Goal: Transaction & Acquisition: Purchase product/service

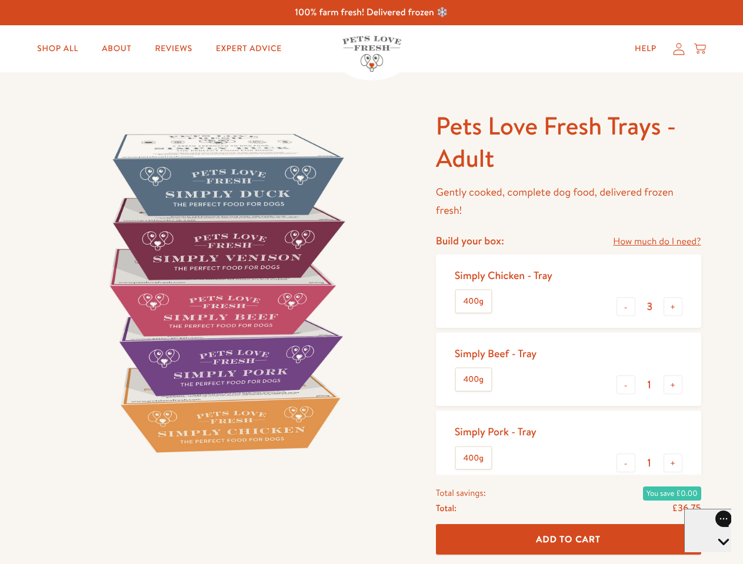
click at [371, 282] on img at bounding box center [224, 292] width 365 height 365
click at [656, 242] on link "How much do I need?" at bounding box center [657, 242] width 88 height 16
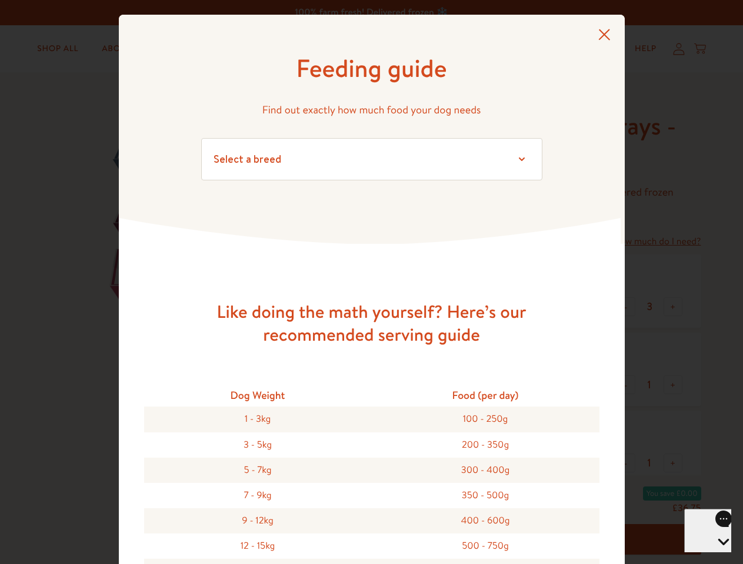
click at [626, 307] on div "Feeding guide Find out exactly how much food your dog needs Select a breed Affe…" at bounding box center [371, 282] width 743 height 564
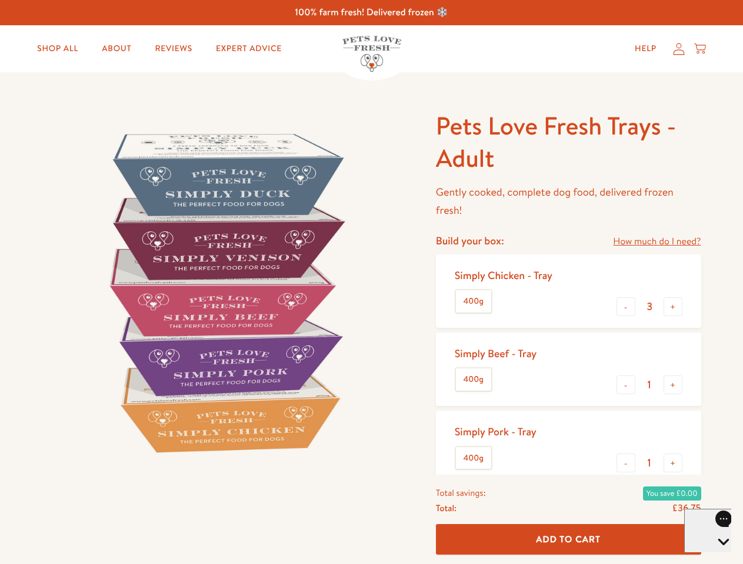
click at [673, 307] on button "+" at bounding box center [672, 307] width 19 height 19
type input "4"
click at [626, 385] on button "-" at bounding box center [625, 385] width 19 height 19
click at [673, 385] on button "+" at bounding box center [672, 385] width 19 height 19
type input "1"
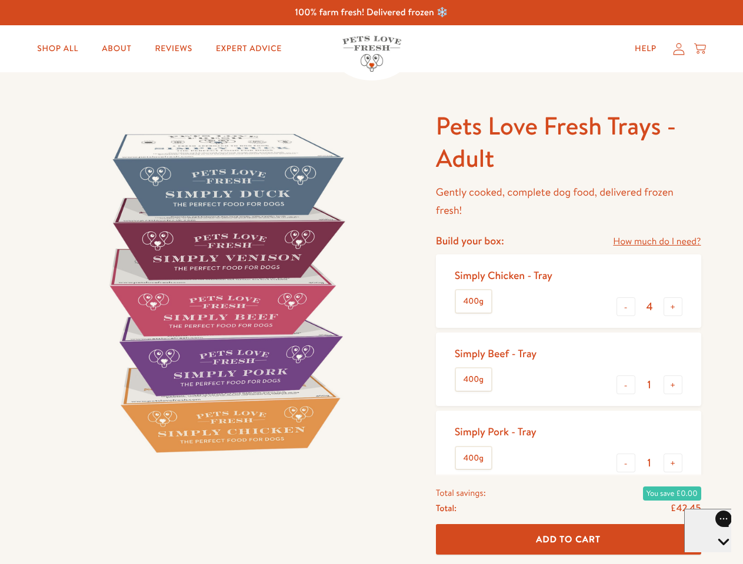
click at [626, 463] on button "-" at bounding box center [625, 463] width 19 height 19
click at [673, 463] on button "+" at bounding box center [672, 463] width 19 height 19
type input "1"
click at [568, 540] on span "Add To Cart" at bounding box center [568, 539] width 65 height 12
click at [717, 557] on icon "Open gorgias live chat" at bounding box center [722, 562] width 11 height 11
